Goal: Task Accomplishment & Management: Manage account settings

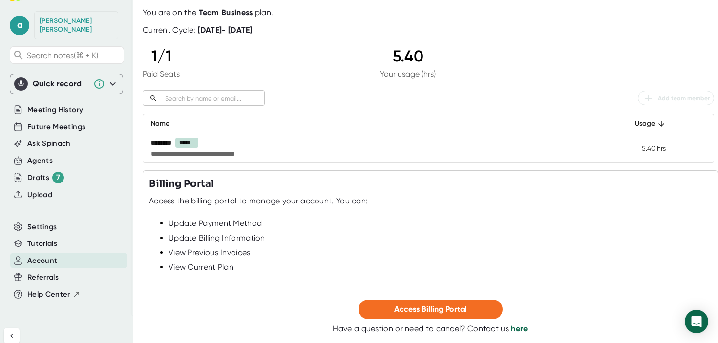
scroll to position [56, 0]
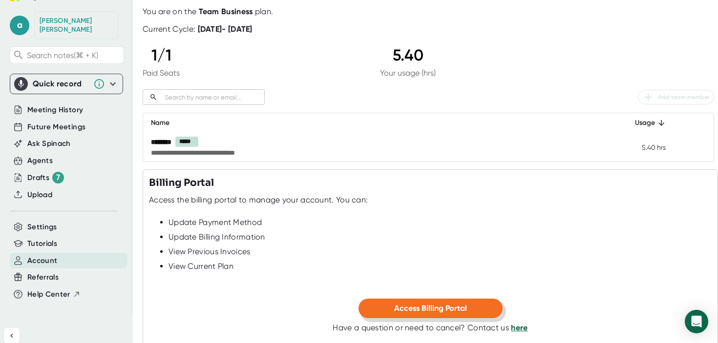
click at [412, 304] on button "Access Billing Portal" at bounding box center [430, 309] width 144 height 20
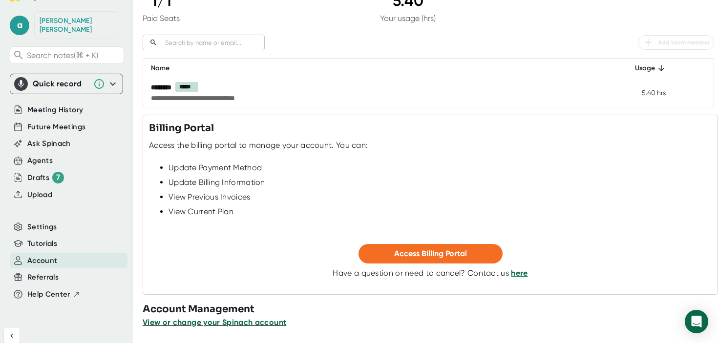
click at [222, 318] on span "View or change your Spinach account" at bounding box center [215, 322] width 144 height 9
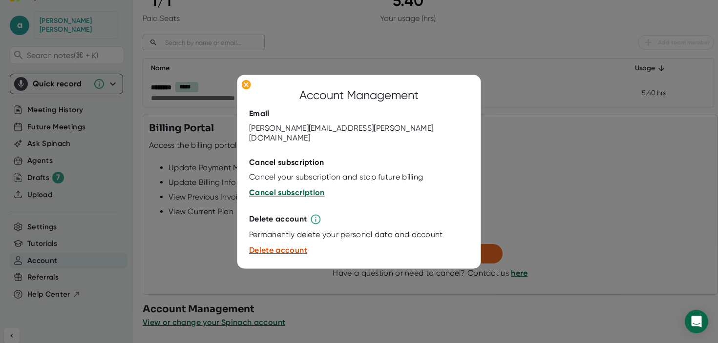
click at [281, 188] on span "Cancel subscription" at bounding box center [287, 192] width 76 height 9
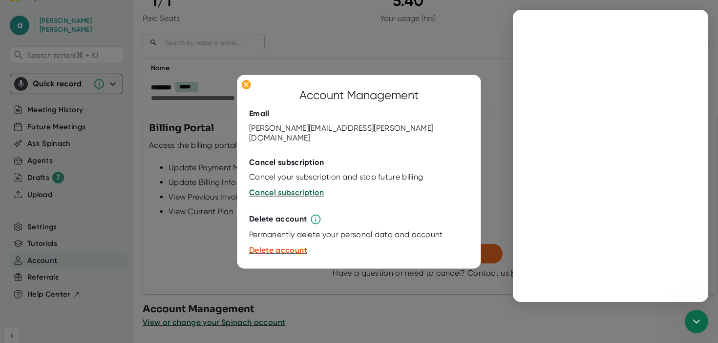
scroll to position [0, 0]
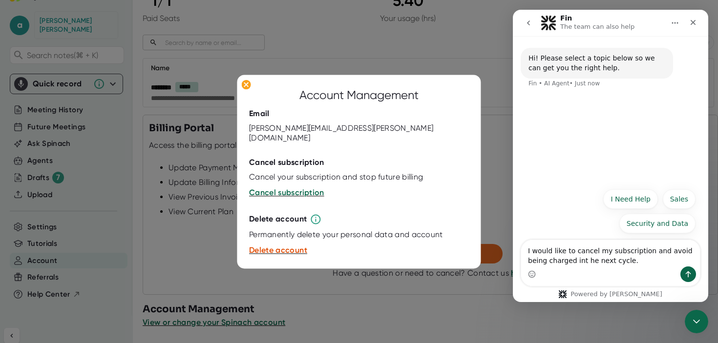
click at [676, 275] on div "Intercom messenger" at bounding box center [610, 275] width 179 height 16
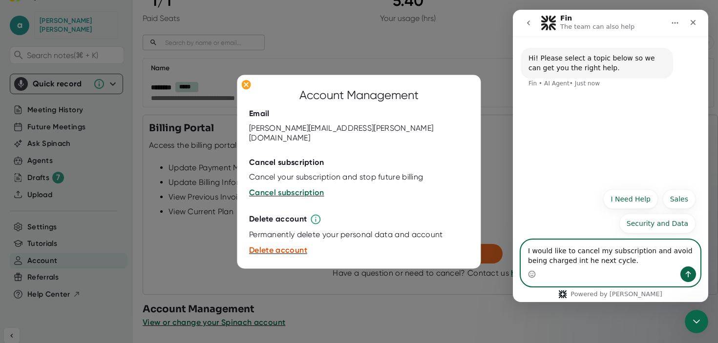
click at [582, 265] on textarea "I would like to cancel my subscription and avoid being charged int he next cycl…" at bounding box center [610, 253] width 179 height 26
click at [638, 263] on textarea "I would like to cancel my subscription and avoid being charged in the next cycl…" at bounding box center [610, 253] width 179 height 26
type textarea "I would like to cancel my subscription and avoid being charged in the next cycl…"
click at [685, 273] on icon "Send a message…" at bounding box center [687, 274] width 5 height 6
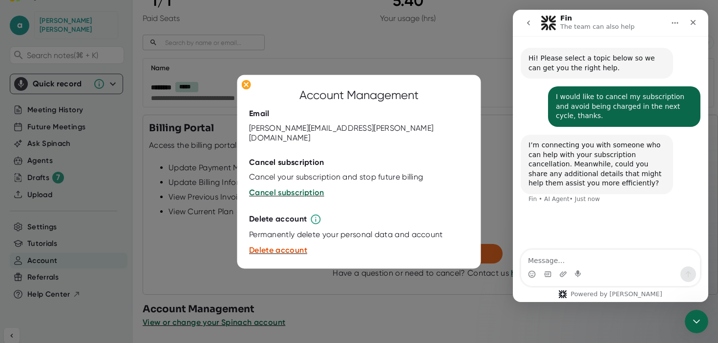
click at [573, 151] on div "I’m connecting you with someone who can help with your subscription cancellatio…" at bounding box center [596, 165] width 137 height 48
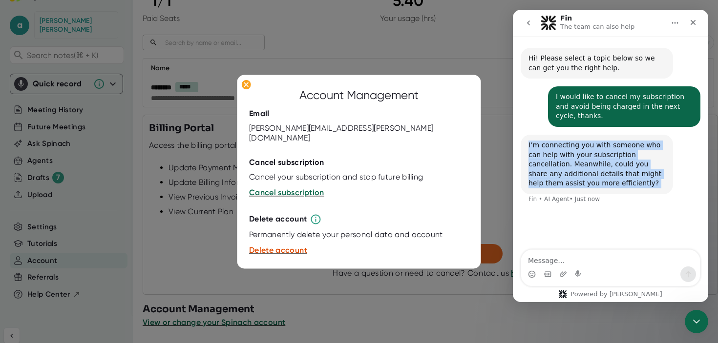
click at [569, 164] on div "I’m connecting you with someone who can help with your subscription cancellatio…" at bounding box center [596, 165] width 137 height 48
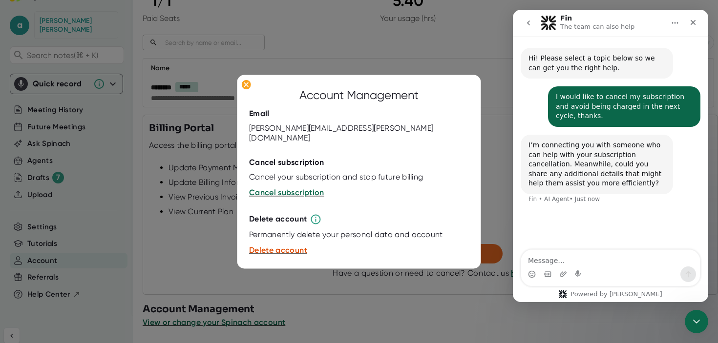
click at [569, 164] on div "I’m connecting you with someone who can help with your subscription cancellatio…" at bounding box center [596, 165] width 137 height 48
click at [561, 172] on div "I’m connecting you with someone who can help with your subscription cancellatio…" at bounding box center [596, 165] width 137 height 48
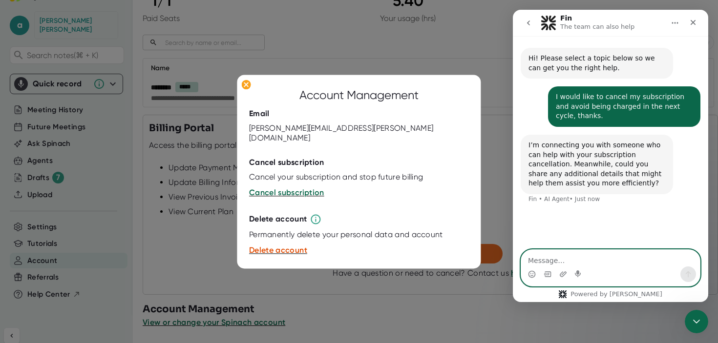
click at [546, 253] on textarea "Message…" at bounding box center [610, 258] width 179 height 17
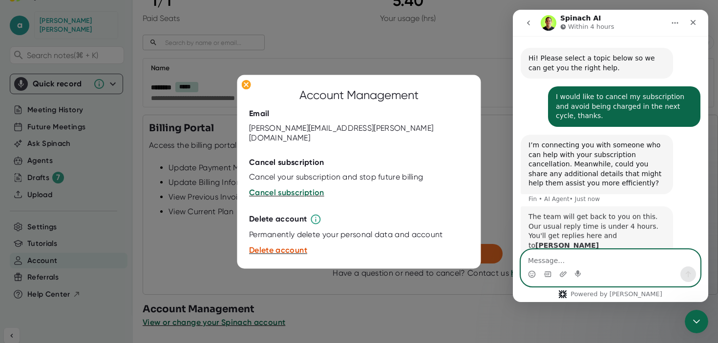
scroll to position [25, 0]
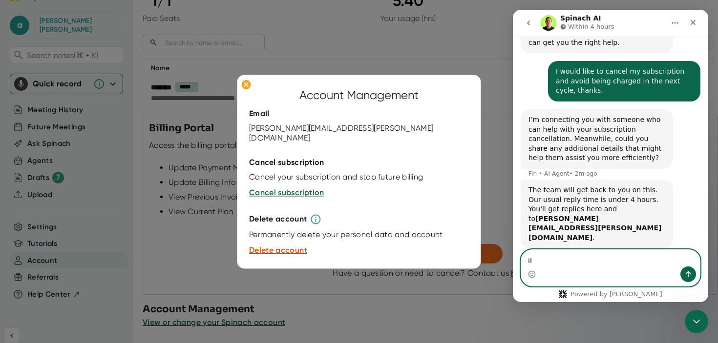
type textarea "i"
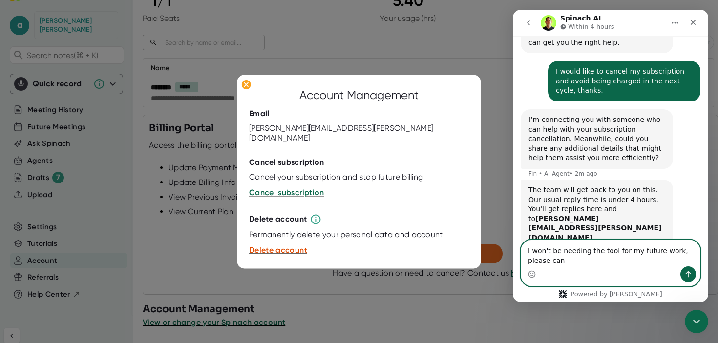
scroll to position [35, 0]
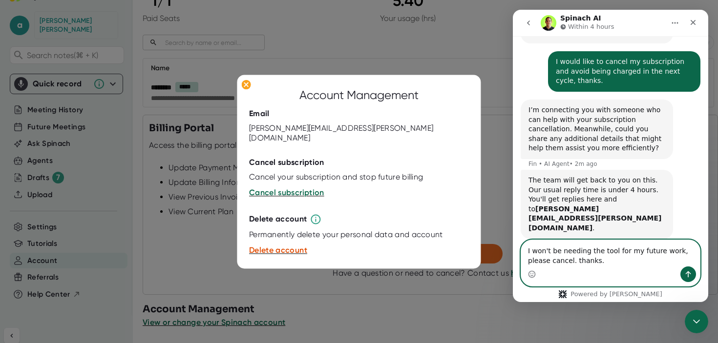
type textarea "I won't be needing the tool for my future work, please cancel. thanks."
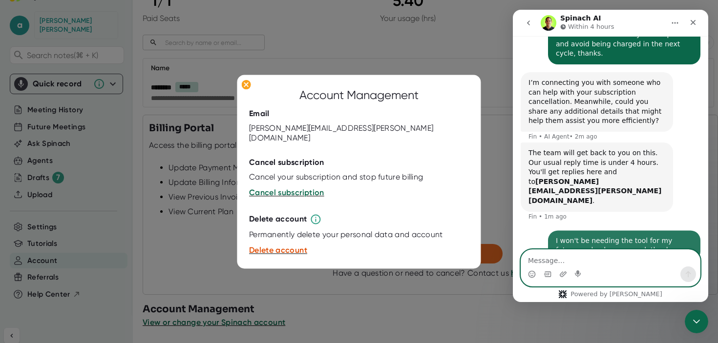
scroll to position [64, 0]
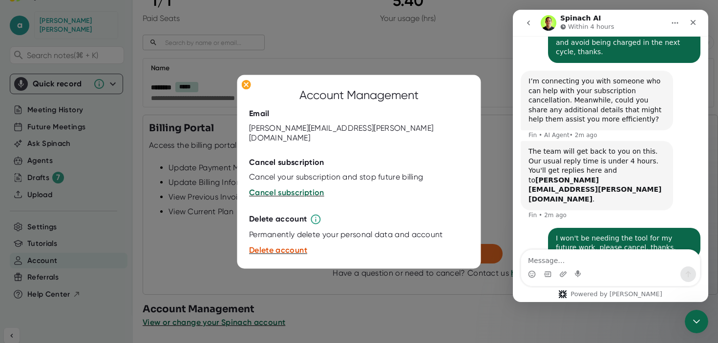
click at [265, 175] on div "Cancel your subscription and stop future billing" at bounding box center [336, 178] width 174 height 10
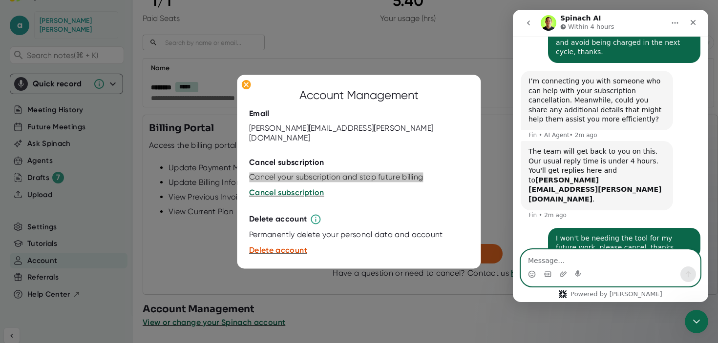
click at [562, 261] on textarea "Message…" at bounding box center [610, 258] width 179 height 17
click at [563, 262] on textarea "Message…" at bounding box center [610, 258] width 179 height 17
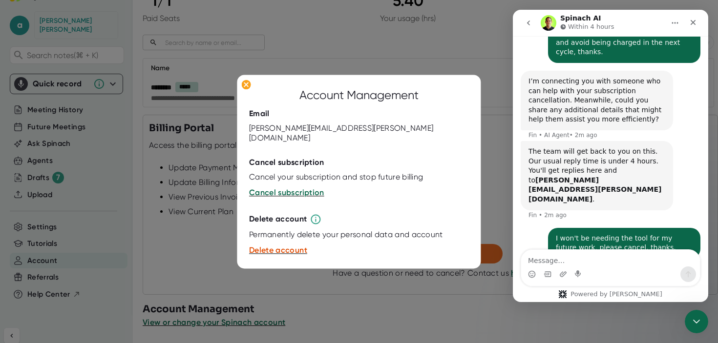
click at [330, 168] on div at bounding box center [359, 170] width 220 height 5
click at [537, 258] on textarea "Message…" at bounding box center [610, 258] width 179 height 17
click at [568, 234] on div "I won't be needing the tool for my future work, please cancel. thanks." at bounding box center [623, 243] width 137 height 19
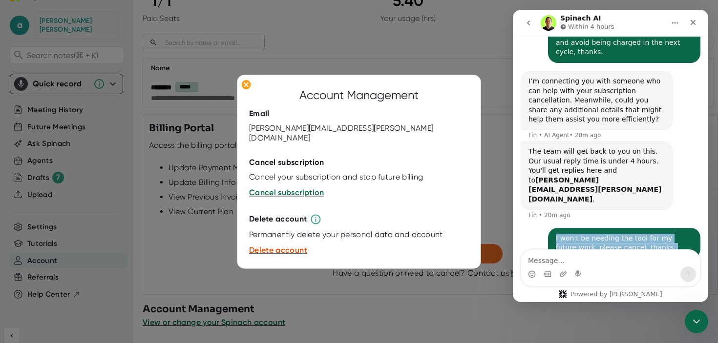
click at [582, 234] on div "I won't be needing the tool for my future work, please cancel. thanks." at bounding box center [623, 243] width 137 height 19
click at [627, 234] on div "I won't be needing the tool for my future work, please cancel. thanks." at bounding box center [623, 243] width 137 height 19
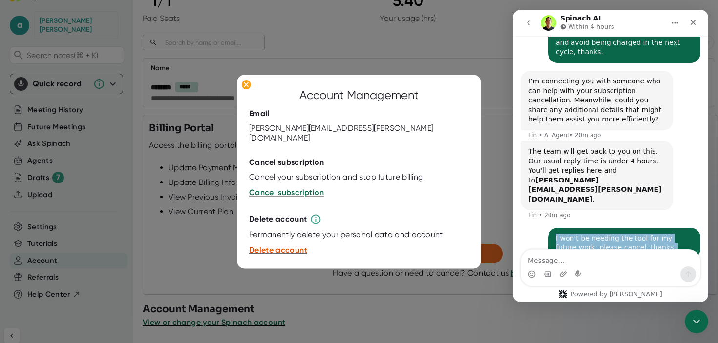
click at [627, 234] on div "I won't be needing the tool for my future work, please cancel. thanks." at bounding box center [623, 243] width 137 height 19
click at [599, 234] on div "I won't be needing the tool for my future work, please cancel. thanks." at bounding box center [623, 243] width 137 height 19
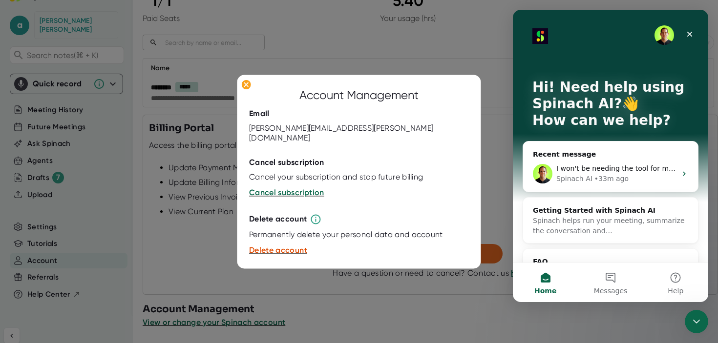
scroll to position [0, 0]
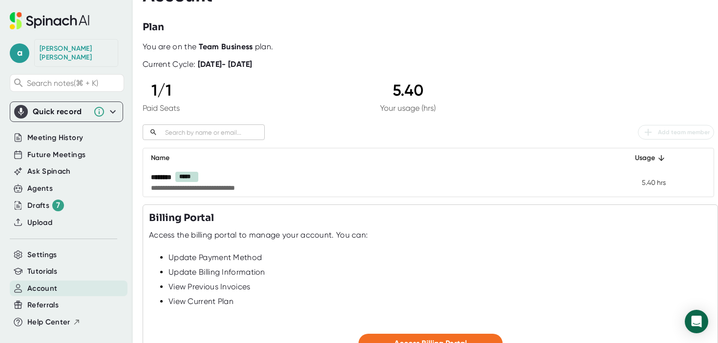
scroll to position [111, 0]
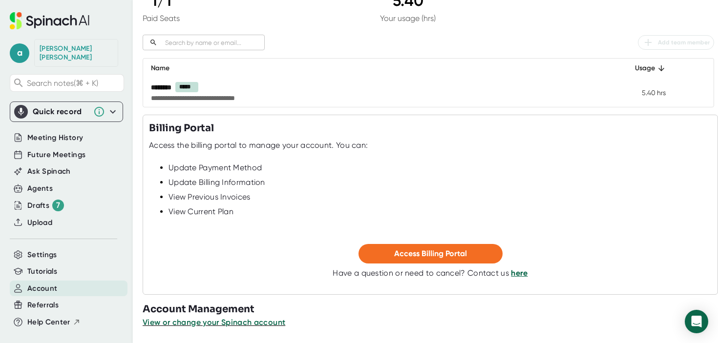
click at [521, 282] on div "Billing Portal Access the billing portal to manage your account. You can: Updat…" at bounding box center [430, 205] width 575 height 180
click at [519, 277] on link "here" at bounding box center [519, 272] width 17 height 9
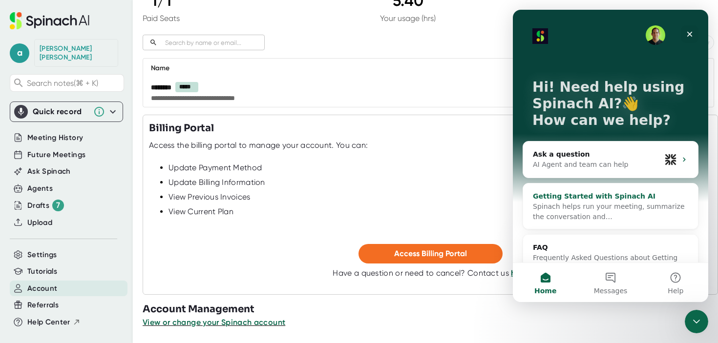
scroll to position [23, 0]
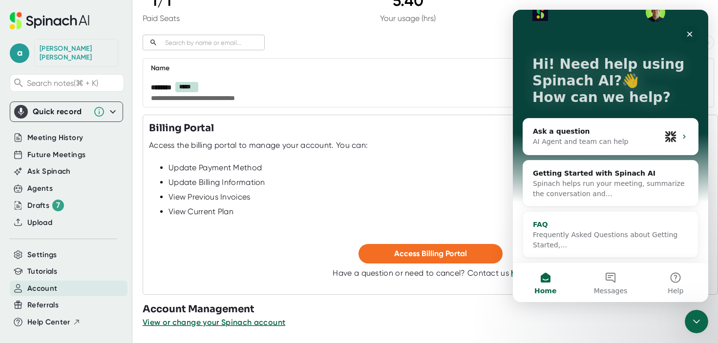
click at [616, 237] on span "Frequently Asked Questions about Getting Started,…" at bounding box center [605, 240] width 144 height 18
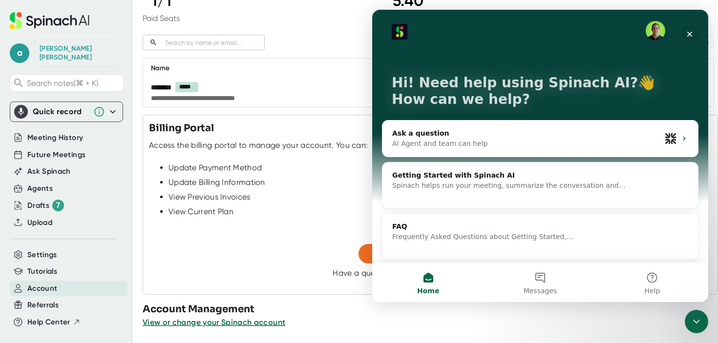
scroll to position [0, 0]
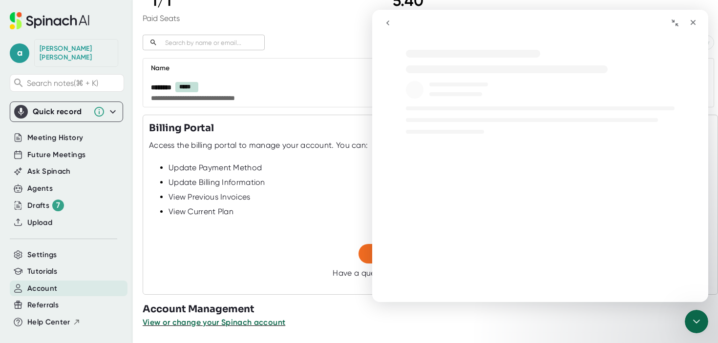
click at [391, 24] on button "go back" at bounding box center [387, 23] width 19 height 19
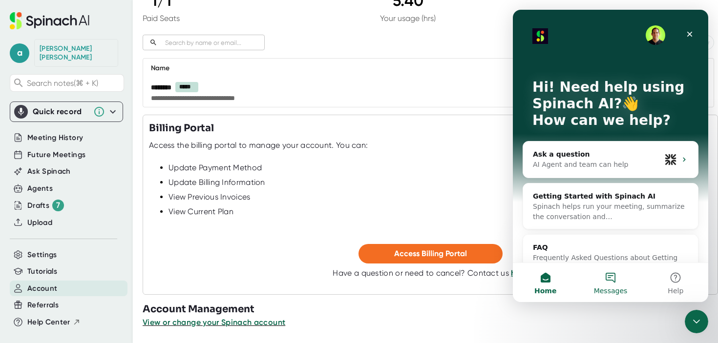
click at [610, 282] on button "Messages" at bounding box center [609, 282] width 65 height 39
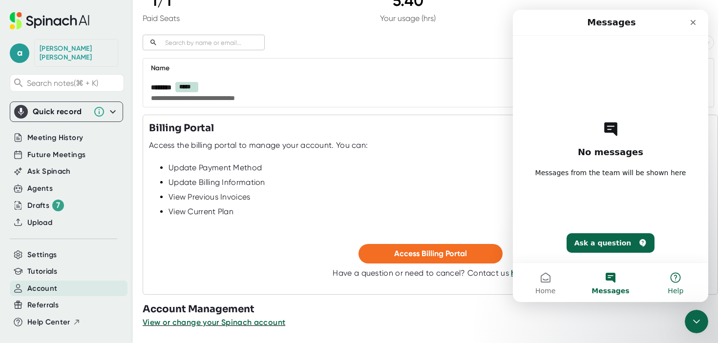
click at [667, 285] on button "Help" at bounding box center [675, 282] width 65 height 39
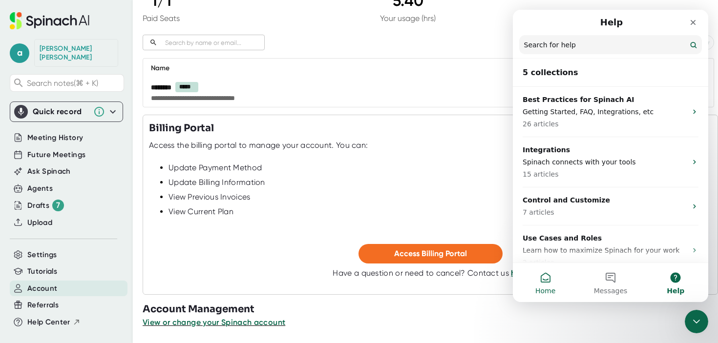
click at [545, 282] on button "Home" at bounding box center [545, 282] width 65 height 39
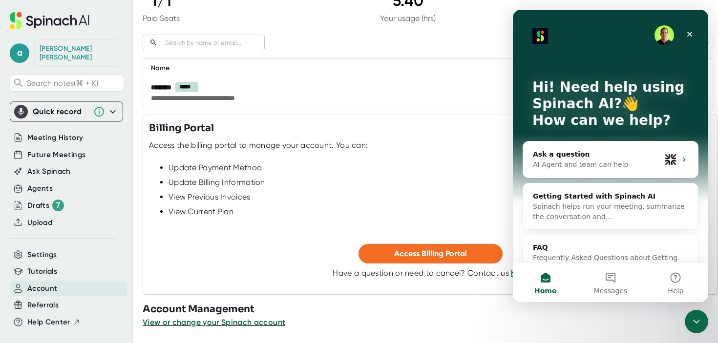
scroll to position [23, 0]
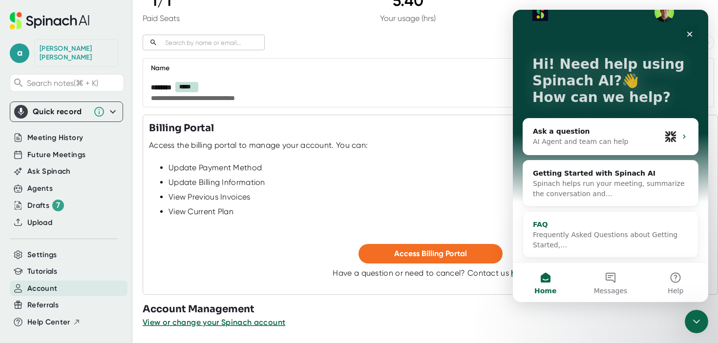
click at [588, 246] on div "Frequently Asked Questions about Getting Started,…" at bounding box center [610, 240] width 155 height 21
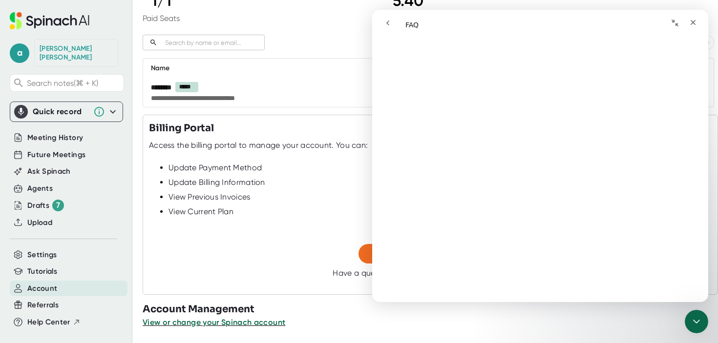
scroll to position [1124, 0]
click at [388, 26] on icon "go back" at bounding box center [388, 23] width 8 height 8
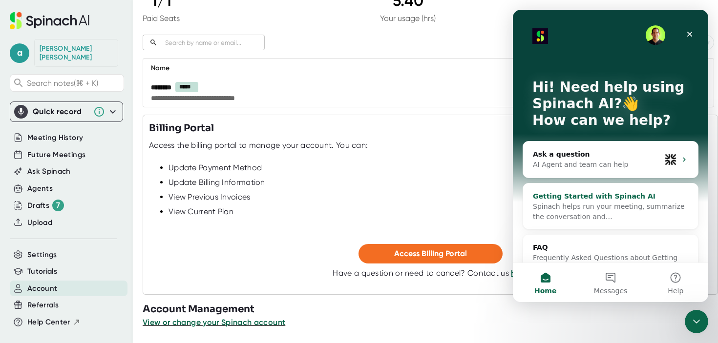
scroll to position [23, 0]
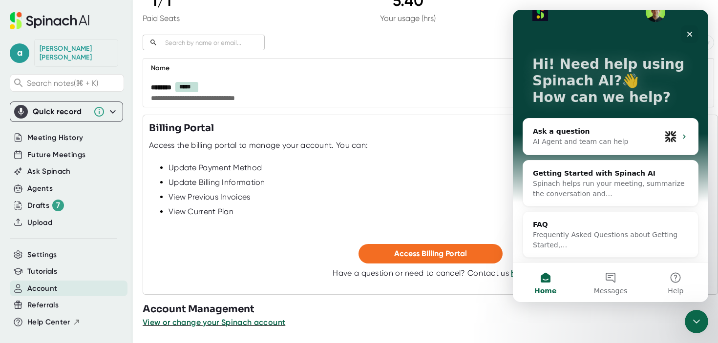
click at [384, 144] on div "Access the billing portal to manage your account. You can:" at bounding box center [430, 146] width 562 height 10
